Goal: Navigation & Orientation: Find specific page/section

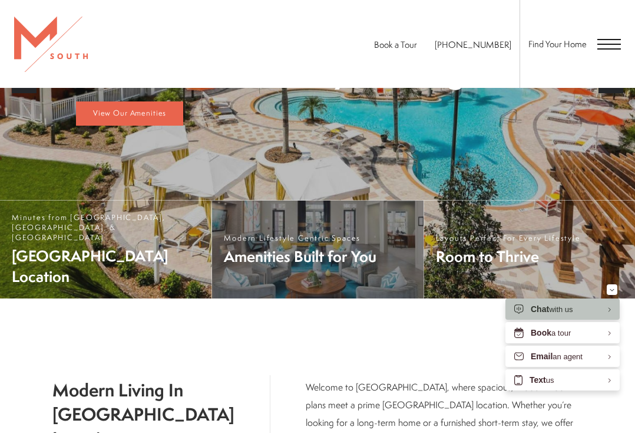
scroll to position [295, 0]
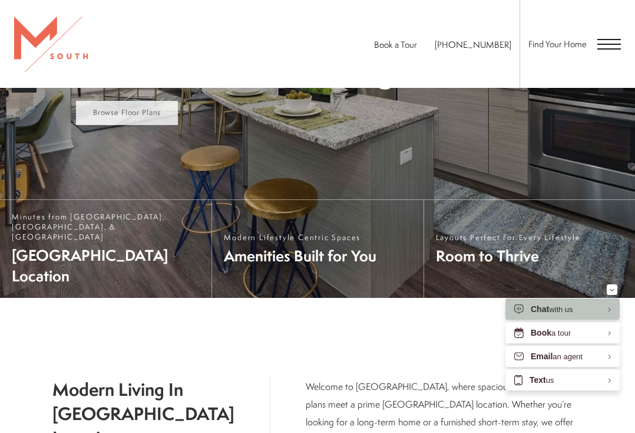
click at [127, 117] on span "Browse Floor Plans" at bounding box center [127, 112] width 68 height 10
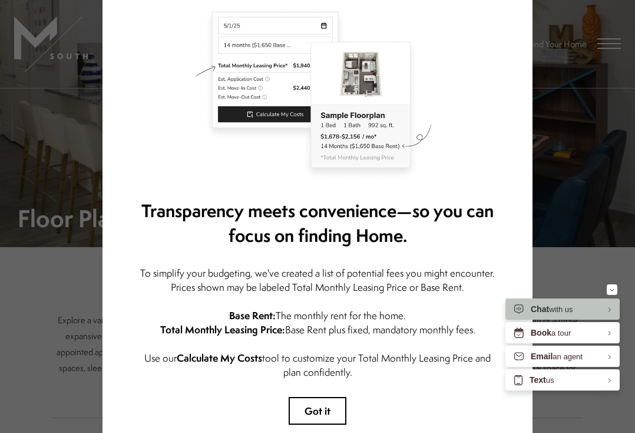
scroll to position [164, 0]
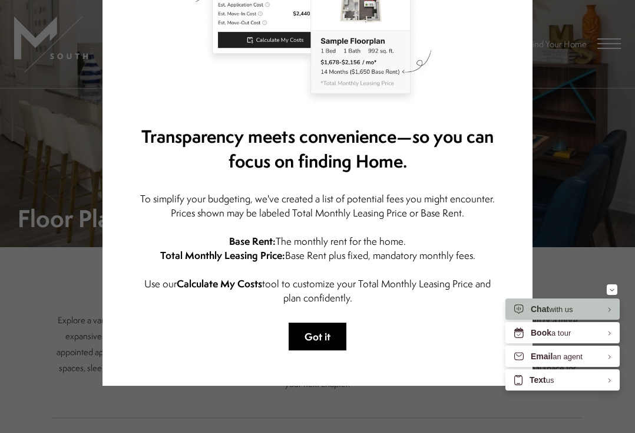
click at [325, 322] on button "Got it" at bounding box center [318, 336] width 58 height 28
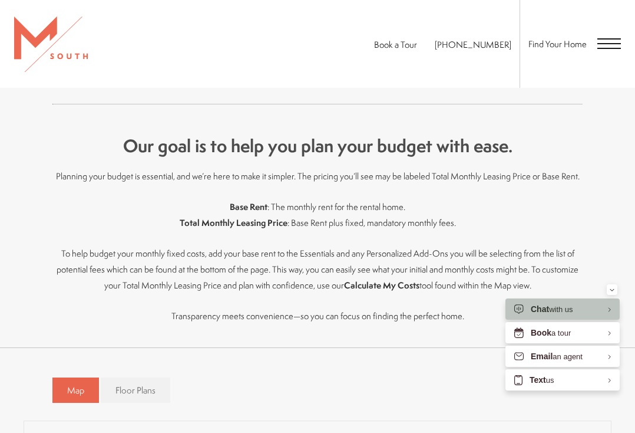
scroll to position [589, 0]
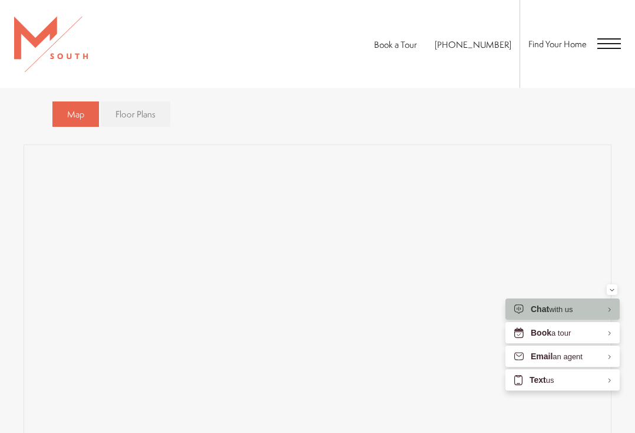
click at [156, 120] on span "Floor Plans" at bounding box center [136, 114] width 40 height 12
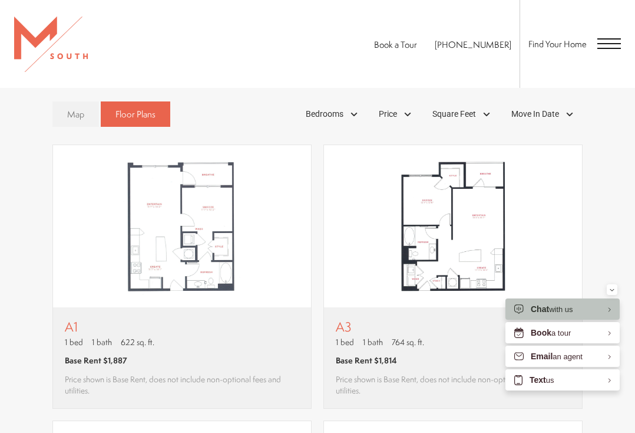
click at [71, 120] on span "Map" at bounding box center [75, 114] width 17 height 12
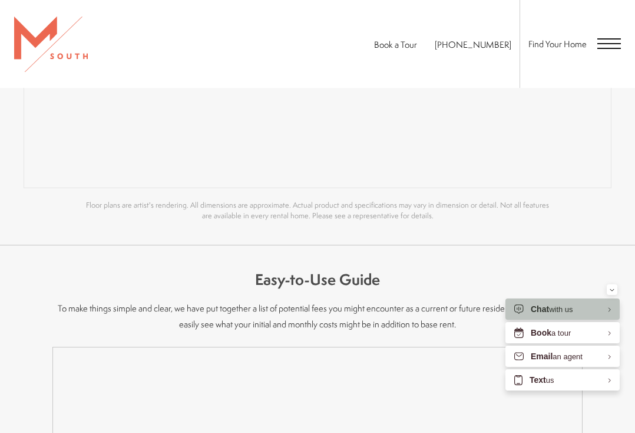
scroll to position [884, 0]
